Goal: Information Seeking & Learning: Learn about a topic

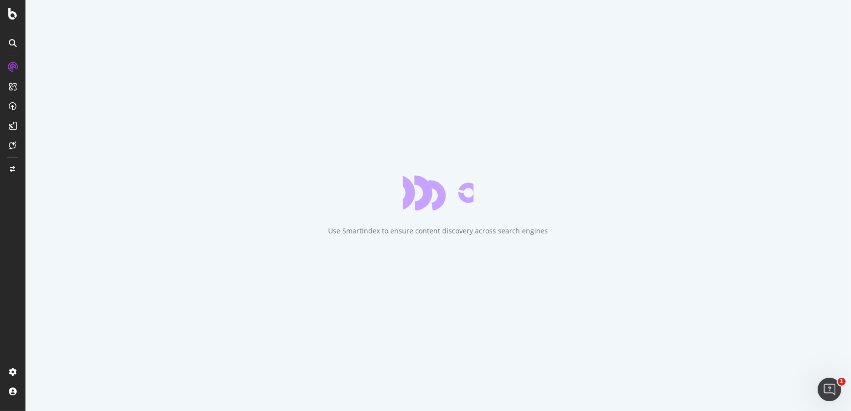
click at [34, 90] on div "Use SmartIndex to ensure content discovery across search engines" at bounding box center [437, 205] width 825 height 411
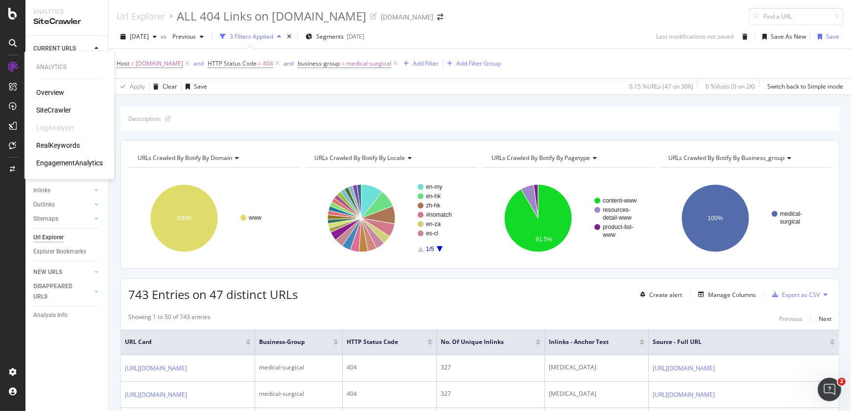
click at [58, 107] on div "SiteCrawler" at bounding box center [53, 110] width 35 height 10
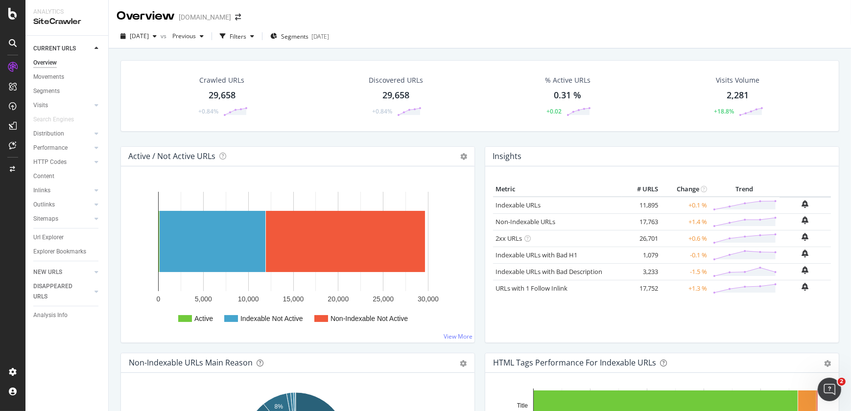
click at [56, 232] on div "Url Explorer" at bounding box center [70, 238] width 75 height 14
click at [55, 237] on div "Url Explorer" at bounding box center [48, 238] width 30 height 10
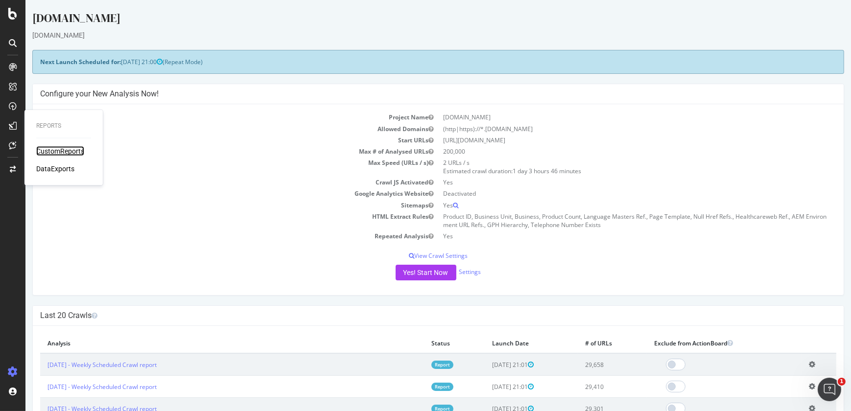
click at [56, 153] on div "CustomReports" at bounding box center [60, 151] width 48 height 10
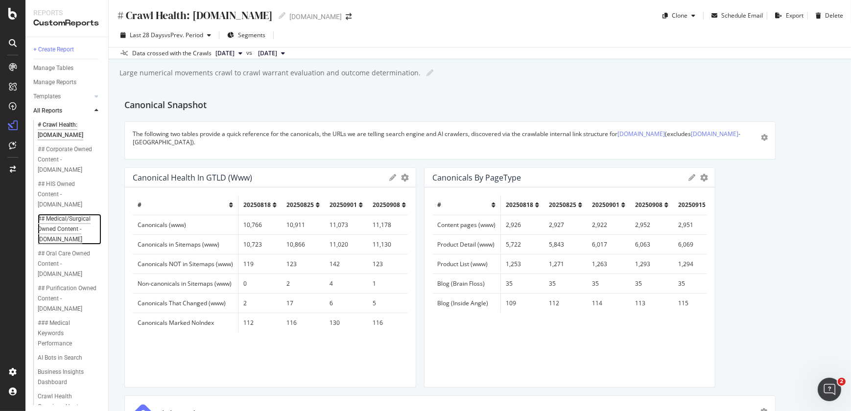
click at [70, 231] on div "## Medical/Surgical Owned Content - solventum.com" at bounding box center [68, 229] width 60 height 31
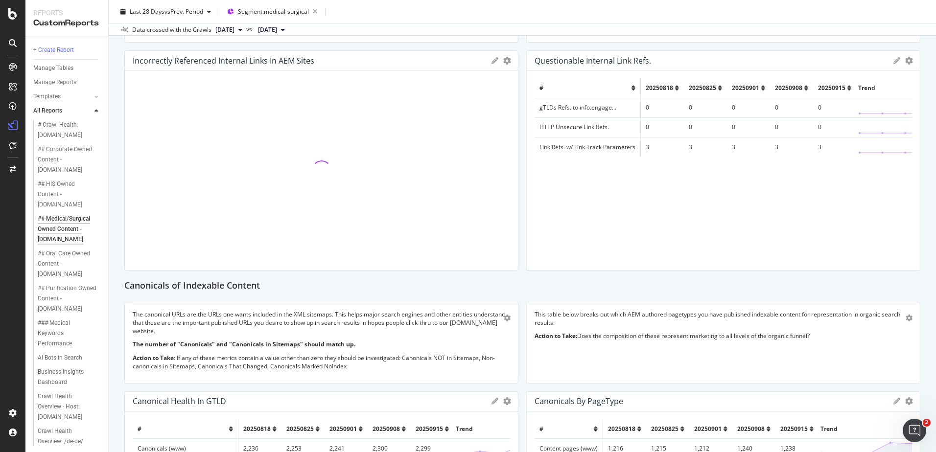
scroll to position [506, 0]
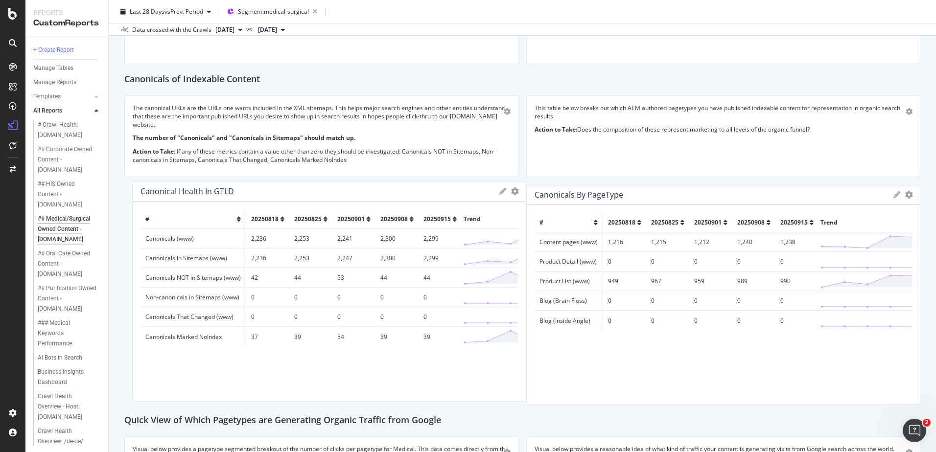
drag, startPoint x: 141, startPoint y: 283, endPoint x: 148, endPoint y: 280, distance: 7.9
click at [148, 280] on td "Canonicals NOT in Sitemaps (www)" at bounding box center [194, 278] width 106 height 20
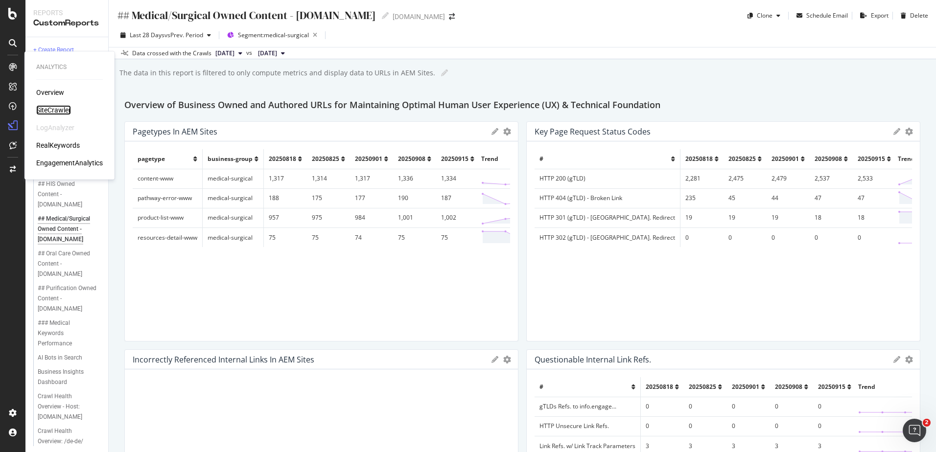
click at [65, 109] on div "SiteCrawler" at bounding box center [53, 110] width 35 height 10
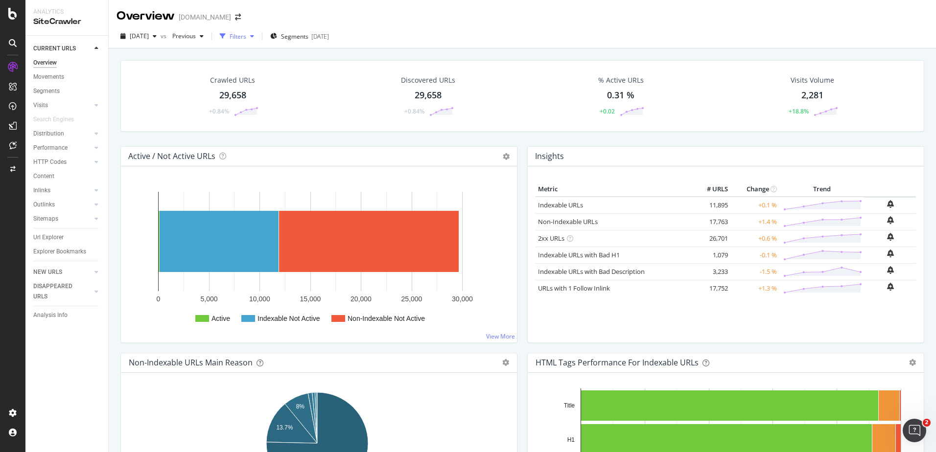
click at [258, 41] on div "Filters" at bounding box center [237, 36] width 42 height 15
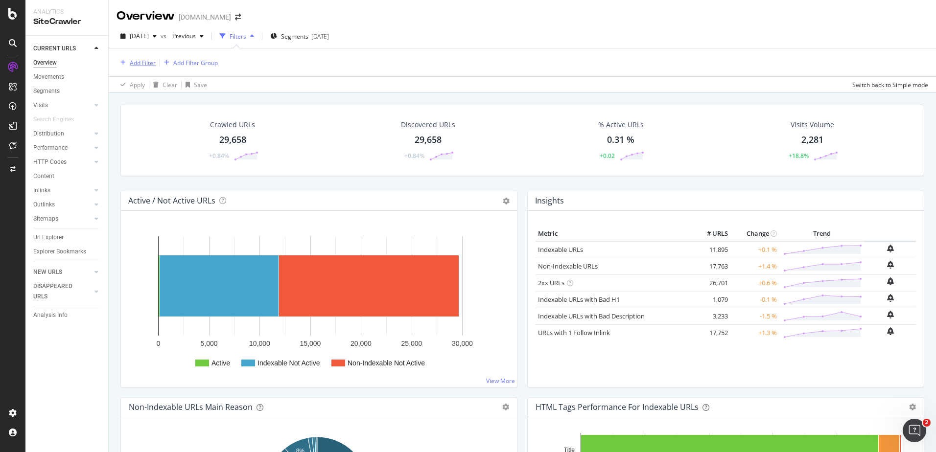
click at [151, 64] on div "Add Filter" at bounding box center [143, 63] width 26 height 8
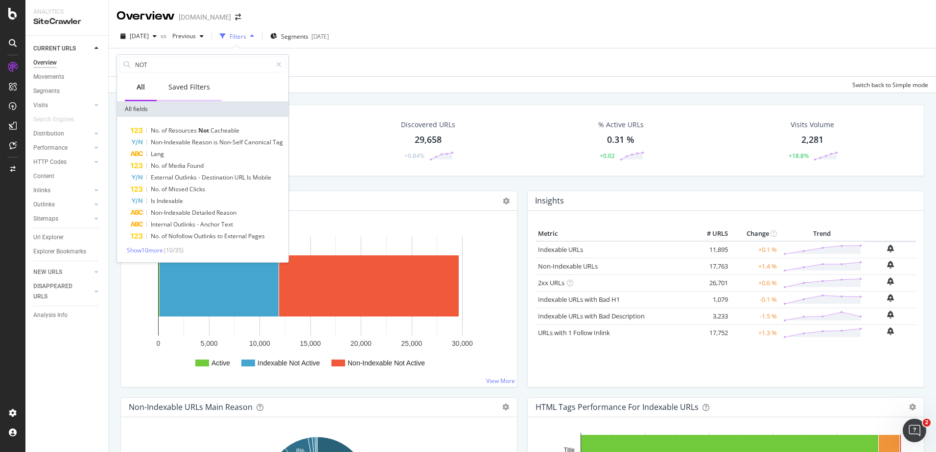
type input "NOT"
click at [185, 88] on div "Saved Filters" at bounding box center [189, 87] width 42 height 10
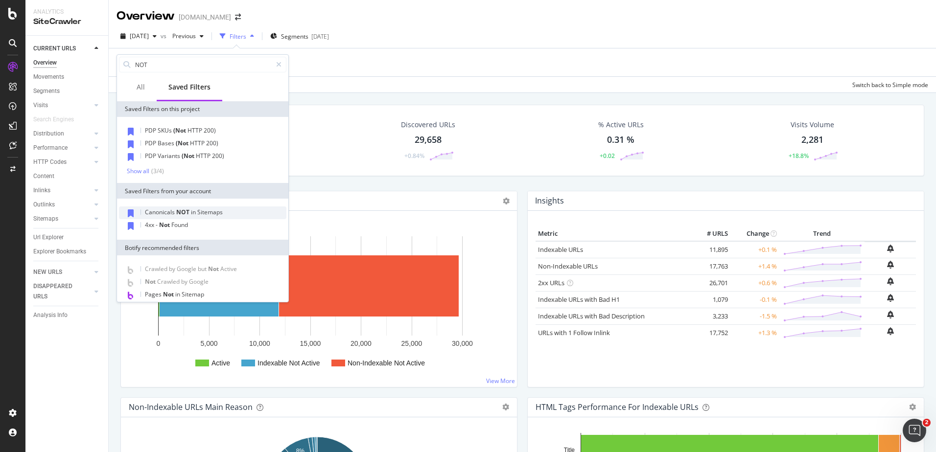
click at [189, 214] on span "NOT" at bounding box center [183, 212] width 15 height 8
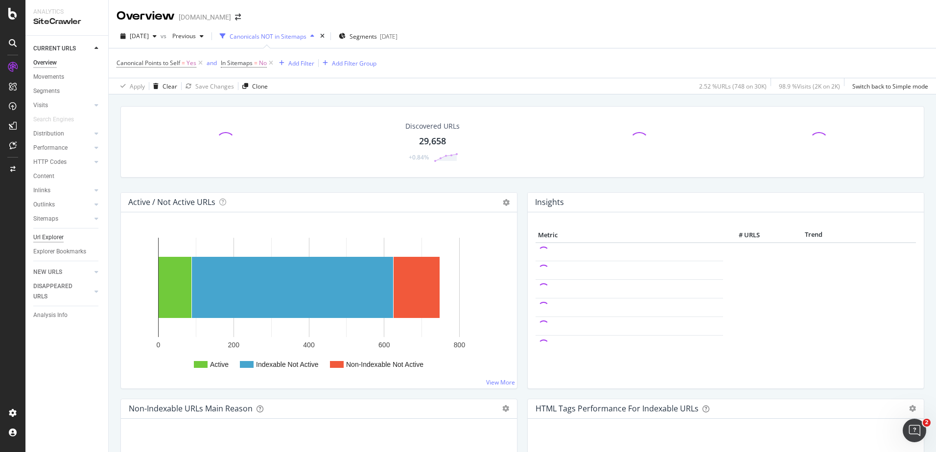
click at [51, 238] on div "Url Explorer" at bounding box center [48, 238] width 30 height 10
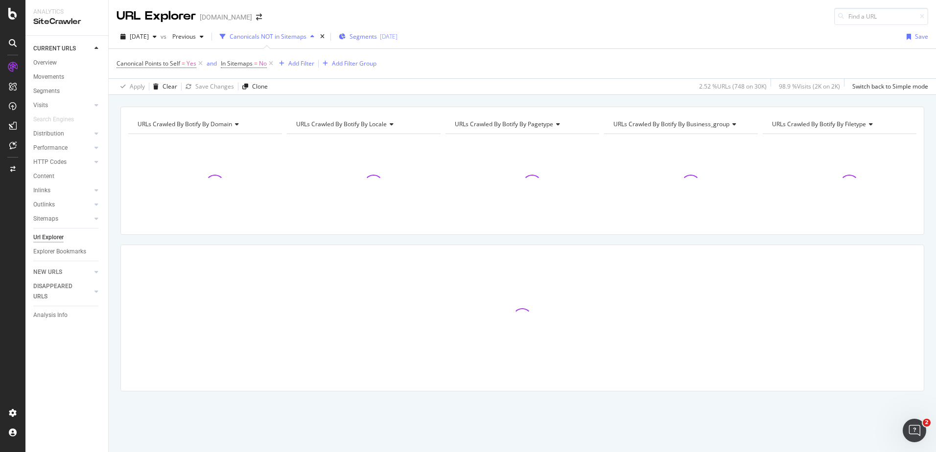
click at [377, 39] on span "Segments" at bounding box center [363, 36] width 27 height 8
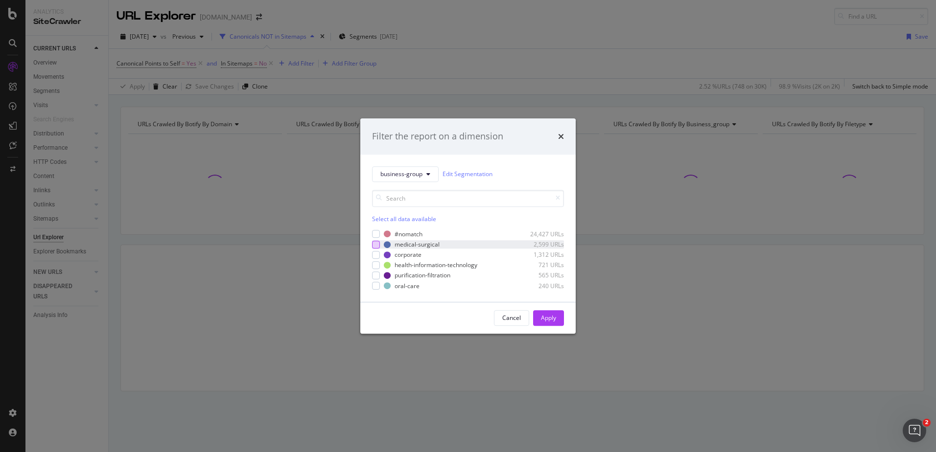
click at [379, 244] on div "modal" at bounding box center [376, 245] width 8 height 8
click at [543, 311] on div "Apply" at bounding box center [548, 318] width 15 height 15
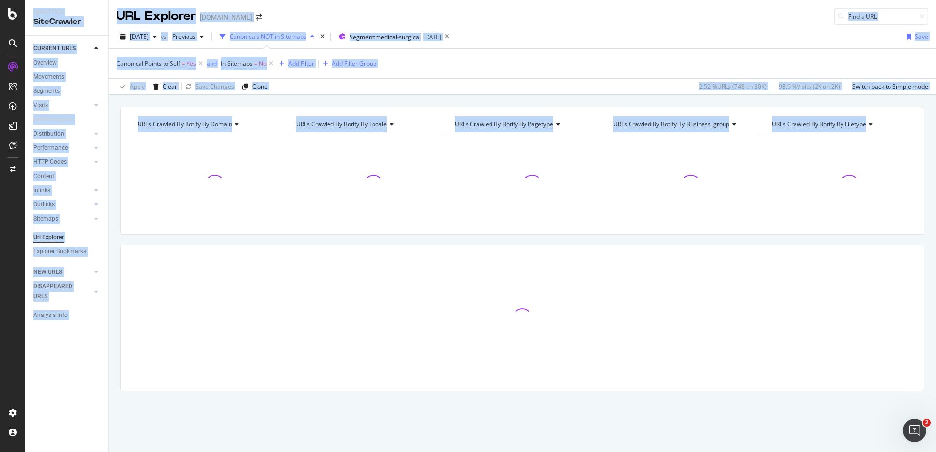
click at [543, 310] on div at bounding box center [522, 318] width 803 height 20
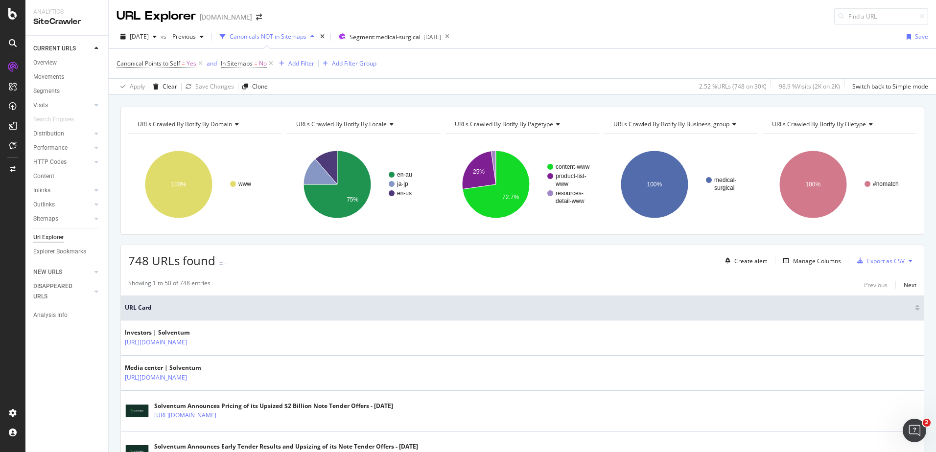
click at [369, 258] on div "748 URLs found - Create alert Manage Columns Export as CSV" at bounding box center [522, 257] width 803 height 24
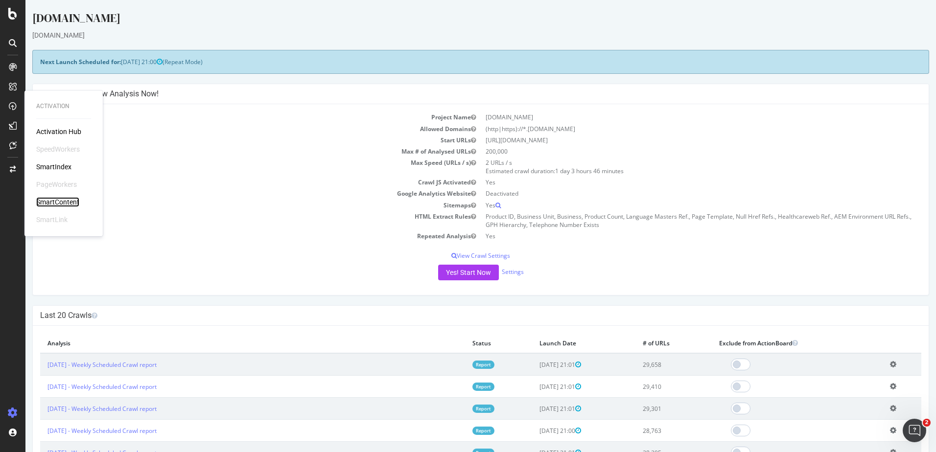
click at [70, 200] on div "SmartContent" at bounding box center [57, 202] width 43 height 10
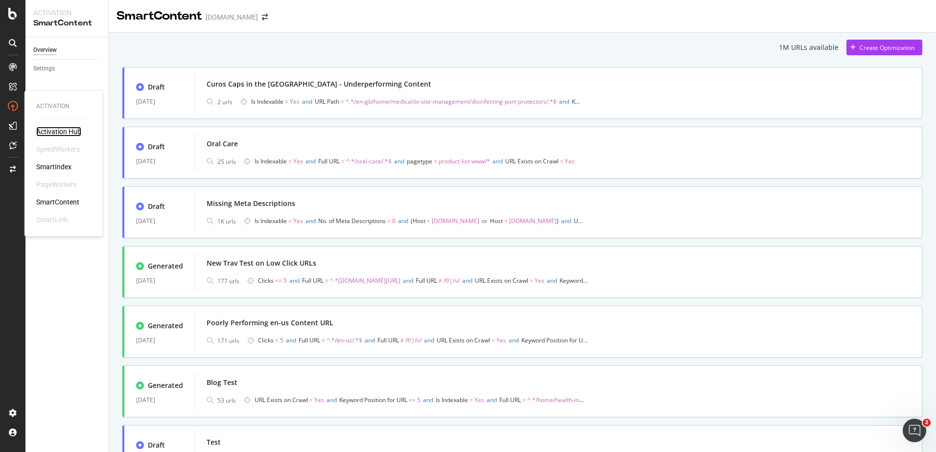
click at [56, 128] on div "Activation Hub" at bounding box center [58, 132] width 45 height 10
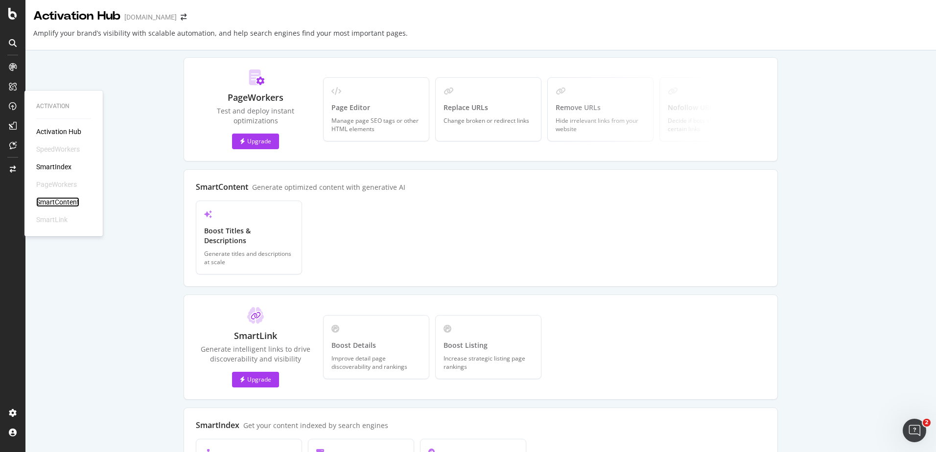
click at [64, 200] on div "SmartContent" at bounding box center [57, 202] width 43 height 10
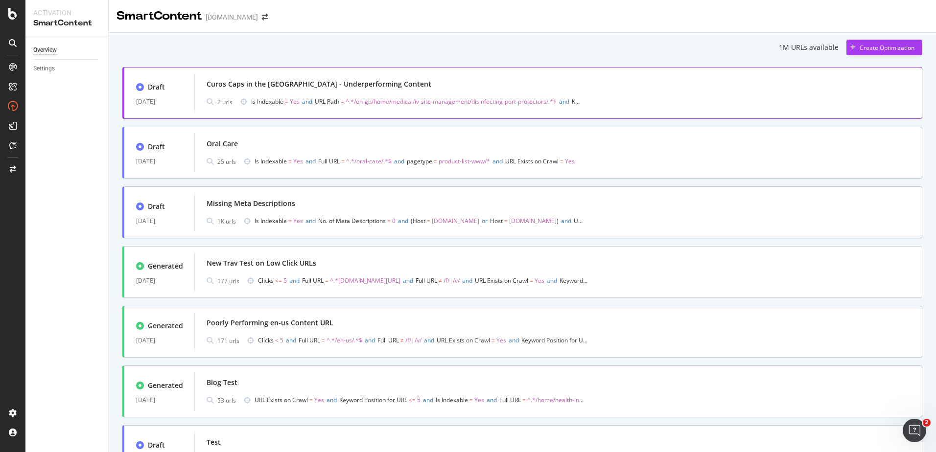
click at [798, 84] on div "Curos Caps in the [GEOGRAPHIC_DATA] - Underperforming Content" at bounding box center [559, 84] width 704 height 14
